Goal: Task Accomplishment & Management: Complete application form

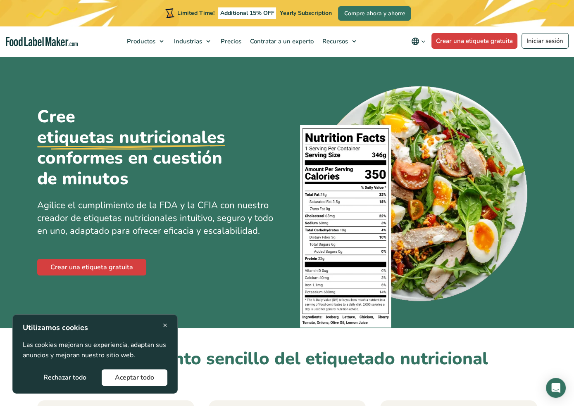
click at [152, 379] on button "Aceptar todo" at bounding box center [135, 377] width 66 height 17
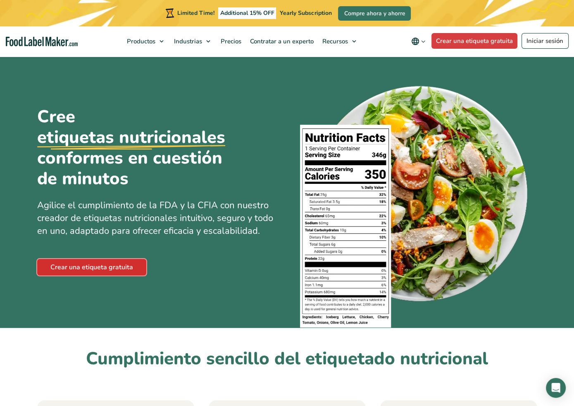
click at [76, 269] on link "Crear una etiqueta gratuita" at bounding box center [91, 267] width 109 height 17
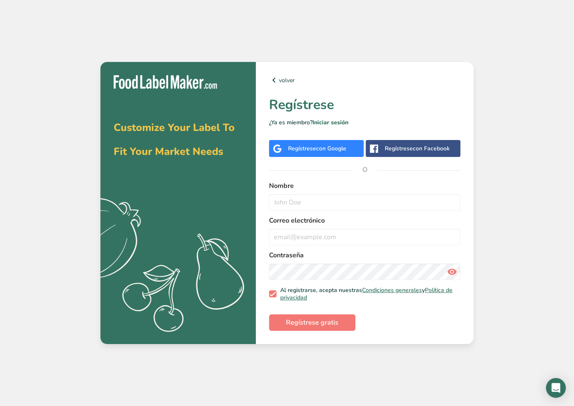
click at [329, 147] on span "con Google" at bounding box center [331, 149] width 30 height 8
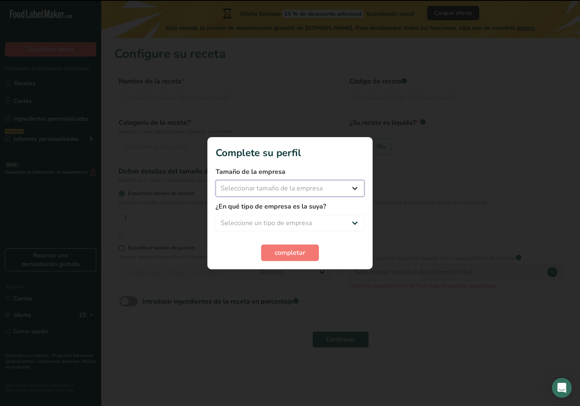
click at [297, 186] on select "Seleccionar tamaño de la empresa Menos de 10 empleados De 10 a 50 empleados De …" at bounding box center [290, 188] width 149 height 17
select select "1"
click at [216, 180] on select "Seleccionar tamaño de la empresa Menos de 10 empleados De 10 a 50 empleados De …" at bounding box center [290, 188] width 149 height 17
click at [247, 218] on select "Seleccione un tipo de empresa Fabricante de alimentos envasados Restaurante y c…" at bounding box center [290, 223] width 149 height 17
select select "3"
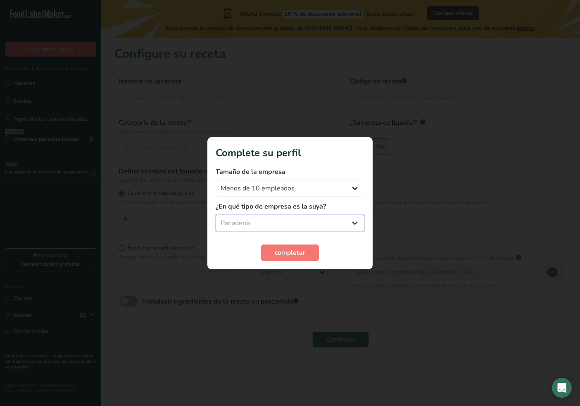
click at [216, 215] on select "Seleccione un tipo de empresa Fabricante de alimentos envasados Restaurante y c…" at bounding box center [290, 223] width 149 height 17
click at [291, 253] on span "completar" at bounding box center [290, 253] width 31 height 10
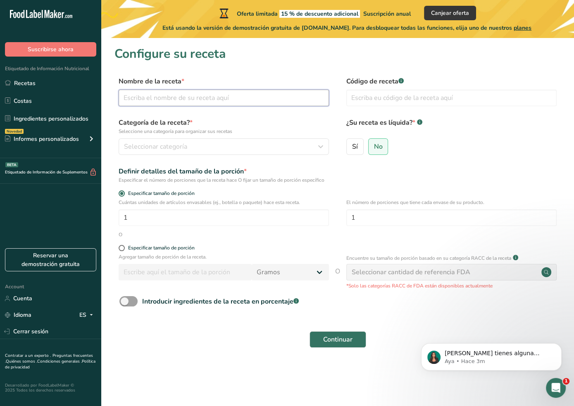
click at [184, 101] on input "text" at bounding box center [224, 98] width 210 height 17
type input "Brownie"
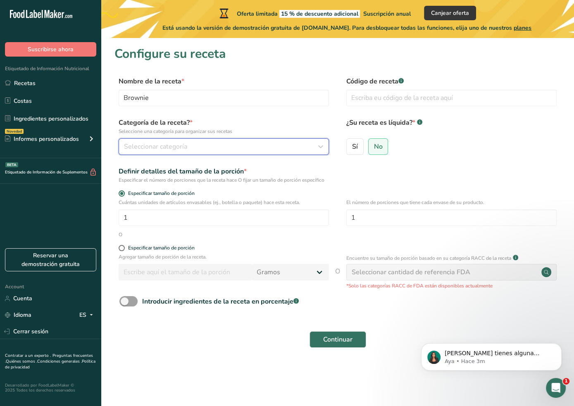
click at [169, 147] on span "Seleccionar categoría" at bounding box center [155, 147] width 63 height 10
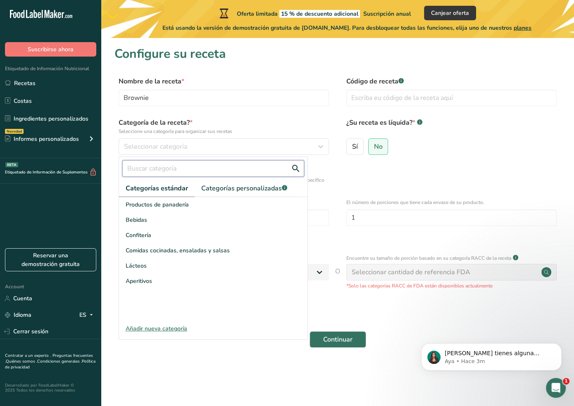
click at [151, 169] on input "text" at bounding box center [213, 168] width 182 height 17
type input "Tarta"
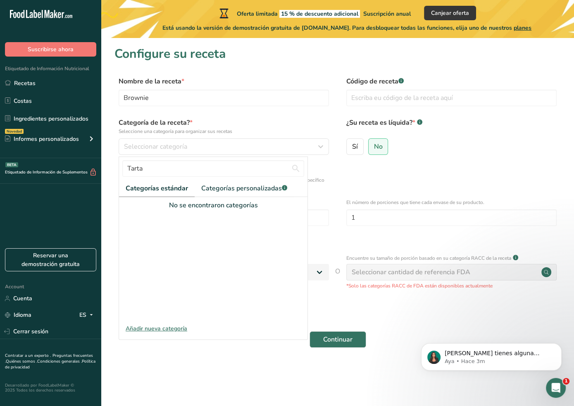
click at [145, 327] on div "Añadir nueva categoría" at bounding box center [213, 328] width 188 height 9
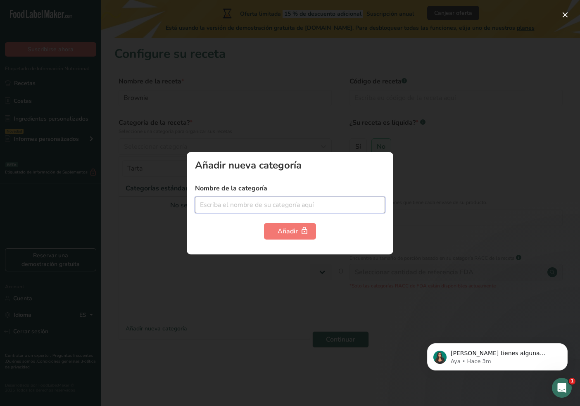
click at [242, 204] on input "text" at bounding box center [290, 205] width 190 height 17
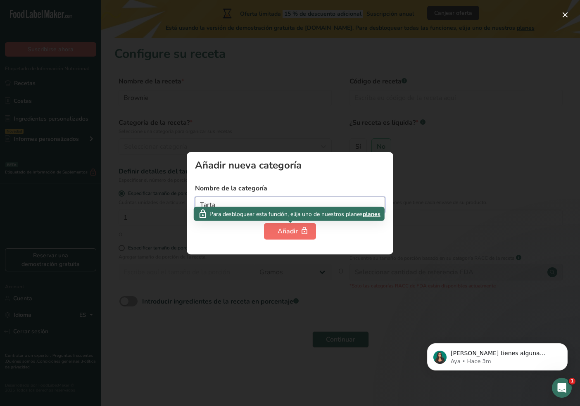
type input "Tarta"
click at [287, 231] on div "Añadir" at bounding box center [290, 231] width 25 height 10
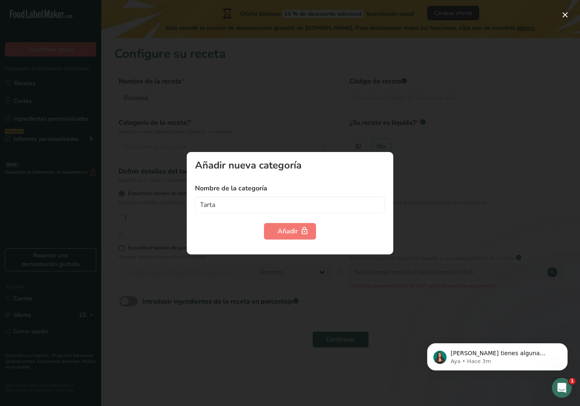
click at [266, 281] on div at bounding box center [290, 203] width 580 height 406
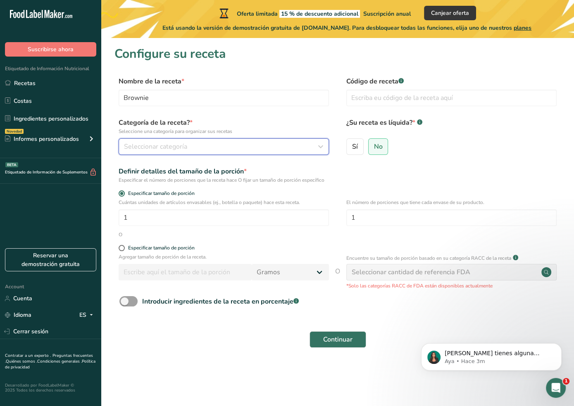
click at [162, 147] on span "Seleccionar categoría" at bounding box center [155, 147] width 63 height 10
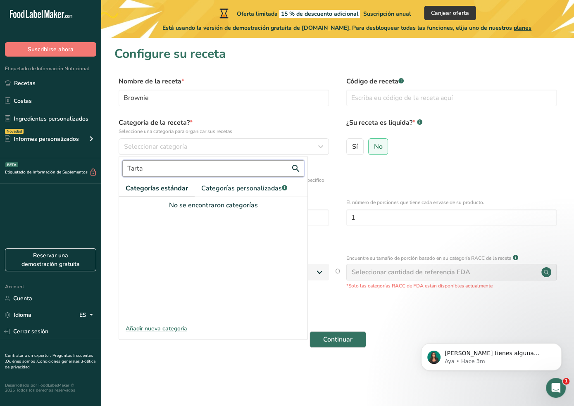
drag, startPoint x: 166, startPoint y: 168, endPoint x: 86, endPoint y: 162, distance: 80.4
click at [88, 163] on div ".a-20{fill:#fff;} Suscribirse ahora Etiquetado de Información Nutricional Recet…" at bounding box center [287, 203] width 574 height 406
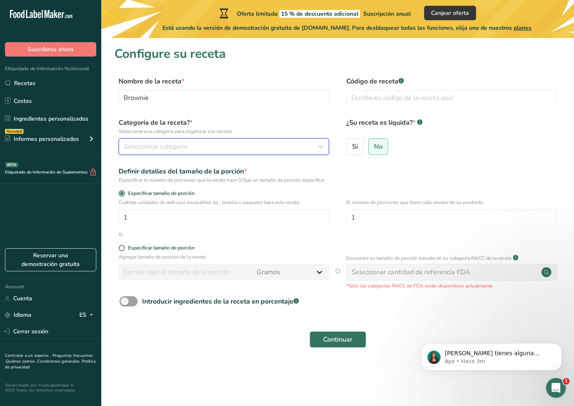
click at [146, 147] on span "Seleccionar categoría" at bounding box center [155, 147] width 63 height 10
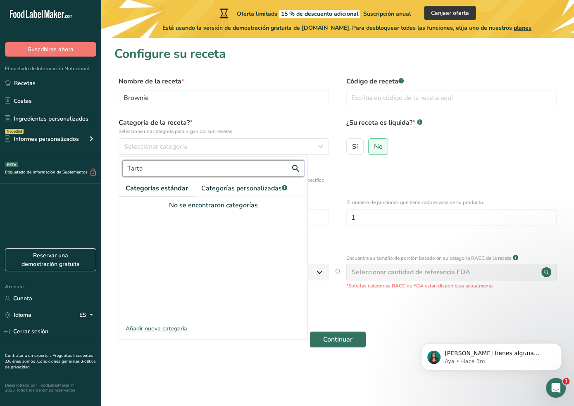
click at [155, 169] on input "Tarta" at bounding box center [213, 168] width 182 height 17
type input "T"
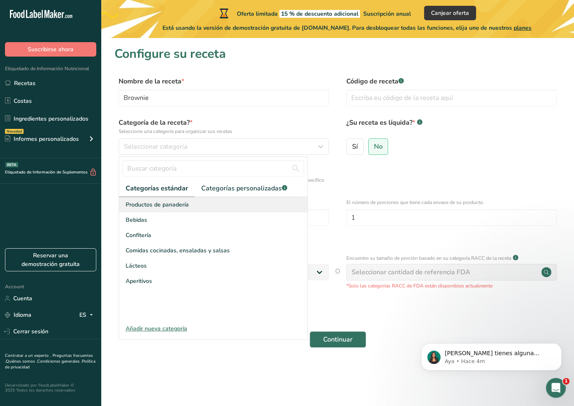
click at [162, 209] on div "Productos de panadería" at bounding box center [213, 204] width 188 height 15
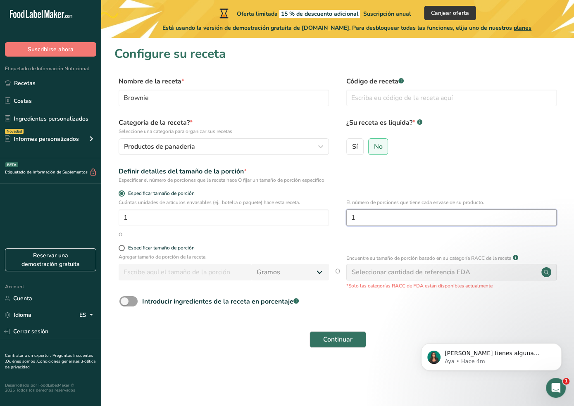
drag, startPoint x: 384, startPoint y: 221, endPoint x: 337, endPoint y: 216, distance: 47.4
click at [337, 216] on div "Cuántas unidades de artículos envasables (ej., botella o paquete) hace esta rec…" at bounding box center [337, 215] width 446 height 32
type input "10"
click at [342, 190] on div "Especificar tamaño de porción" at bounding box center [337, 194] width 446 height 8
click at [120, 249] on span at bounding box center [122, 248] width 6 height 6
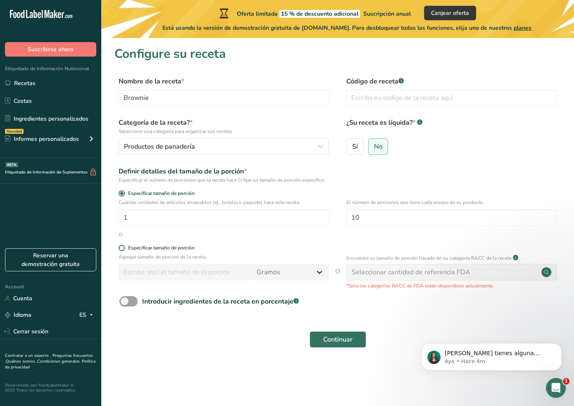
click at [120, 249] on input "Especificar tamaño de porción" at bounding box center [121, 247] width 5 height 5
radio input "true"
radio input "false"
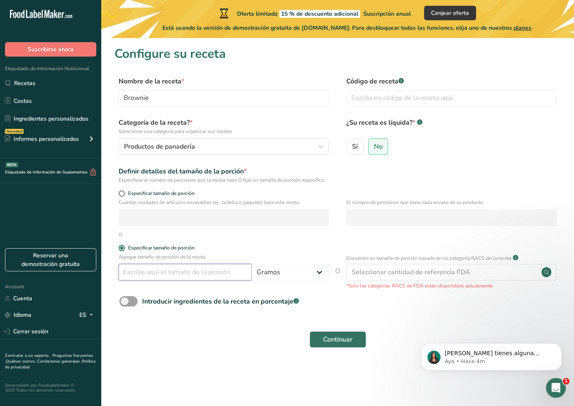
click at [155, 274] on input "number" at bounding box center [185, 272] width 133 height 17
type input "100"
click at [278, 238] on div "O" at bounding box center [337, 234] width 446 height 7
click at [335, 337] on span "Continuar" at bounding box center [337, 340] width 29 height 10
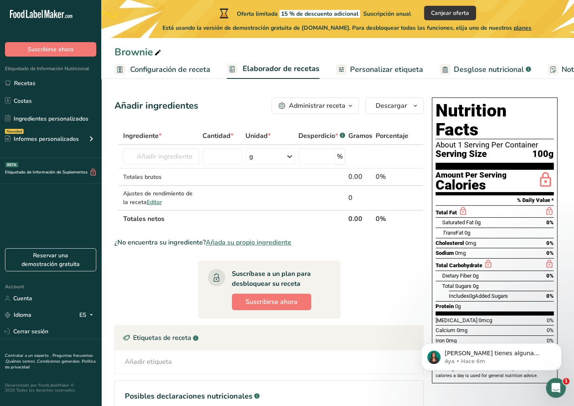
click at [185, 134] on div "Ingrediente *" at bounding box center [161, 136] width 76 height 10
click at [172, 155] on input "text" at bounding box center [161, 156] width 76 height 17
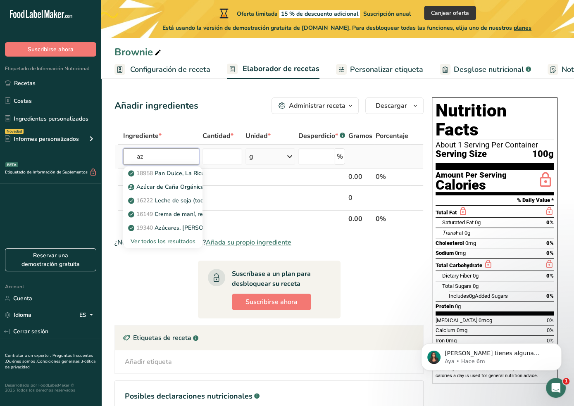
type input "a"
type input "Azucar"
click at [159, 242] on div "Ver todos los resultados" at bounding box center [163, 241] width 66 height 9
